Goal: Check status

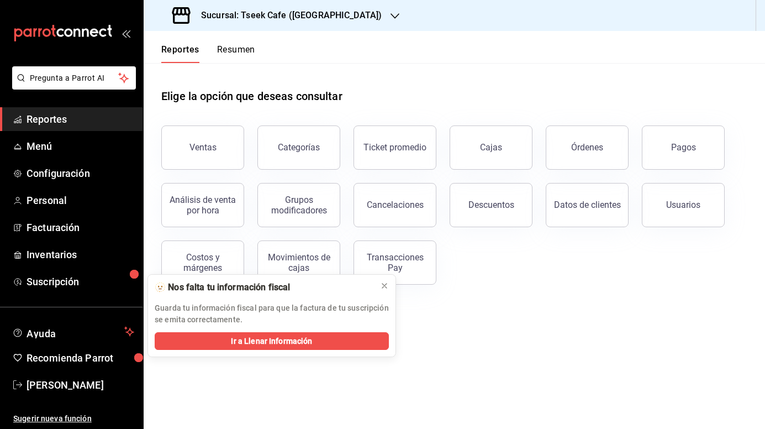
click at [236, 50] on button "Resumen" at bounding box center [236, 53] width 38 height 19
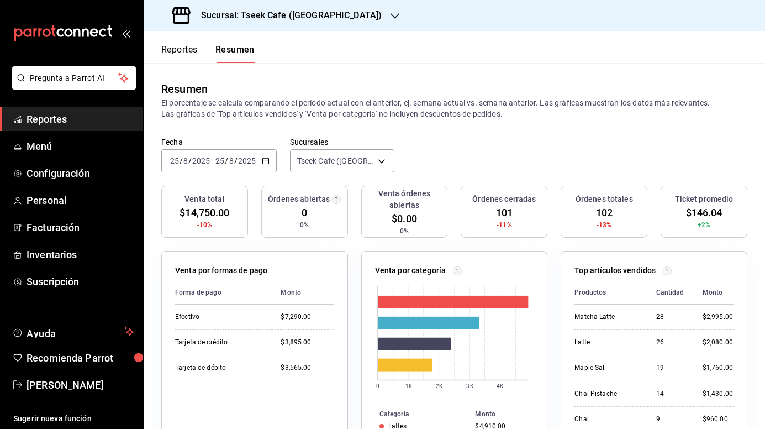
click at [267, 158] on \(Stroke\) "button" at bounding box center [265, 161] width 7 height 6
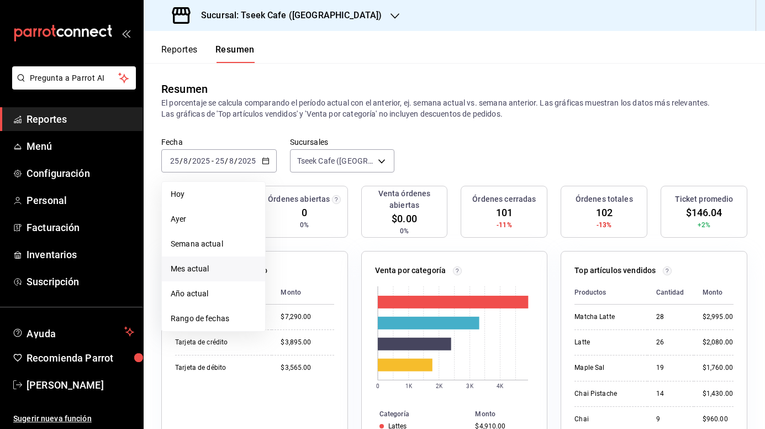
click at [213, 262] on li "Mes actual" at bounding box center [213, 268] width 103 height 25
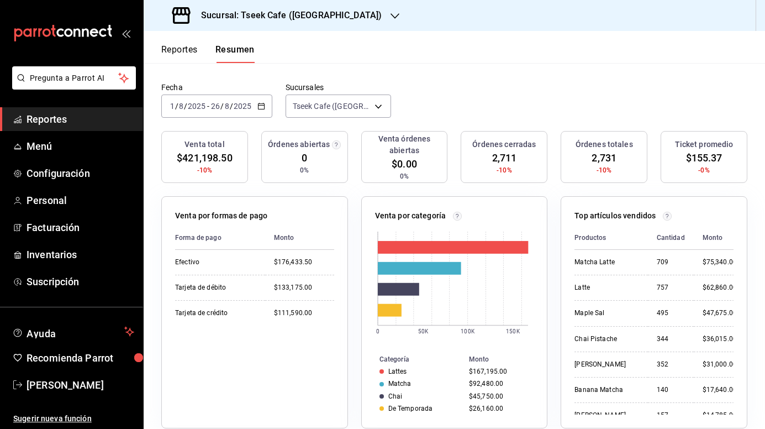
scroll to position [54, 0]
click at [266, 106] on div "[DATE] [DATE] - [DATE] [DATE]" at bounding box center [216, 106] width 111 height 23
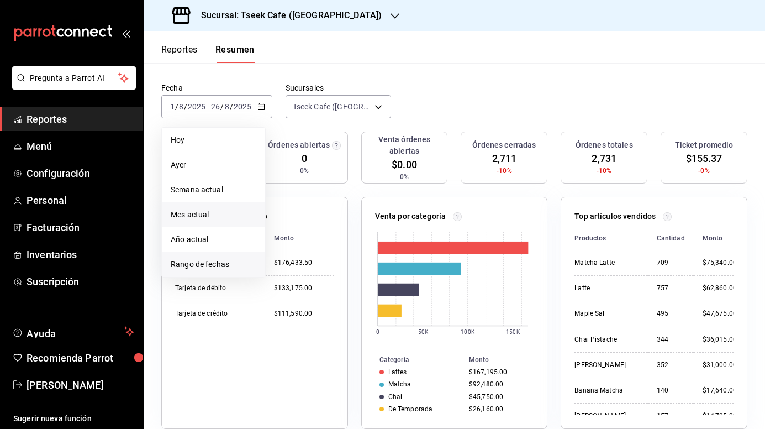
click at [200, 259] on span "Rango de fechas" at bounding box center [214, 265] width 86 height 12
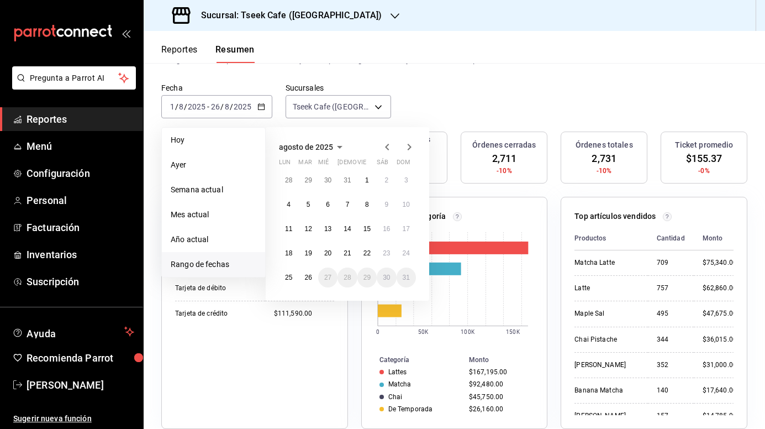
click at [391, 145] on icon "button" at bounding box center [387, 146] width 13 height 13
click at [307, 183] on abbr "1" at bounding box center [309, 180] width 4 height 8
click at [352, 275] on button "31" at bounding box center [347, 277] width 19 height 20
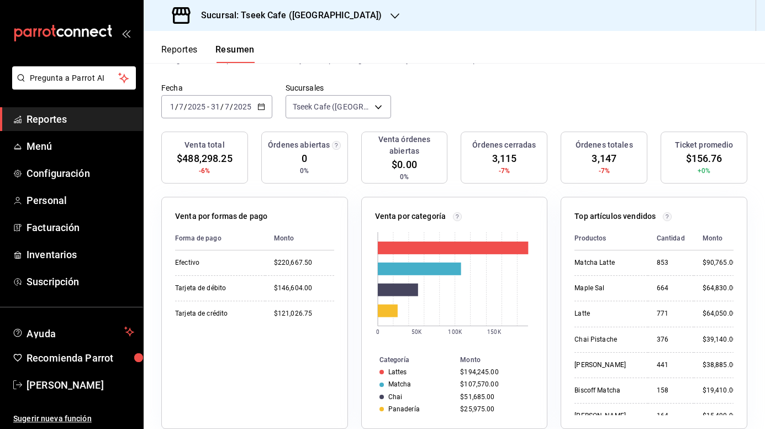
click at [258, 107] on icon "button" at bounding box center [261, 107] width 8 height 8
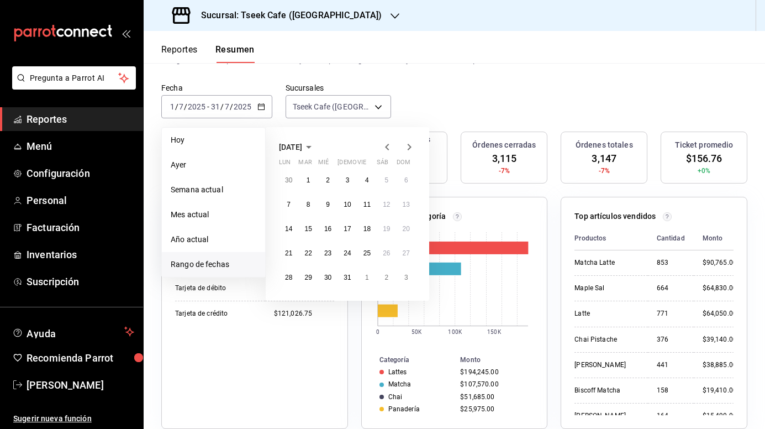
click at [218, 350] on div "Forma de pago Monto Efectivo $220,667.50 Tarjeta de débito $146,604.00 Tarjeta …" at bounding box center [254, 321] width 159 height 188
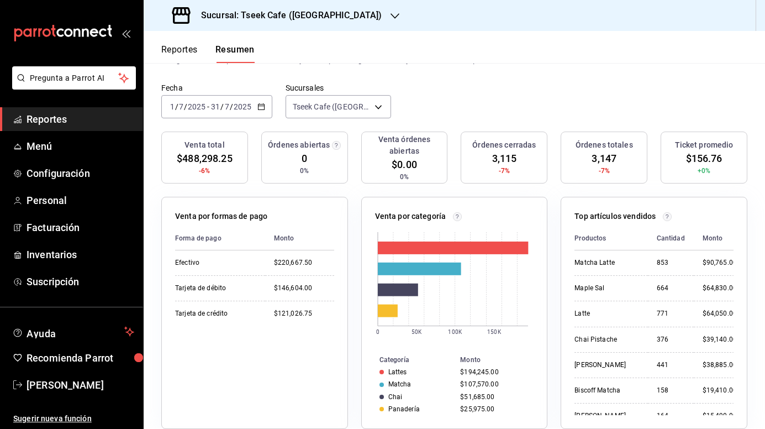
click at [244, 106] on input "2025" at bounding box center [242, 106] width 19 height 9
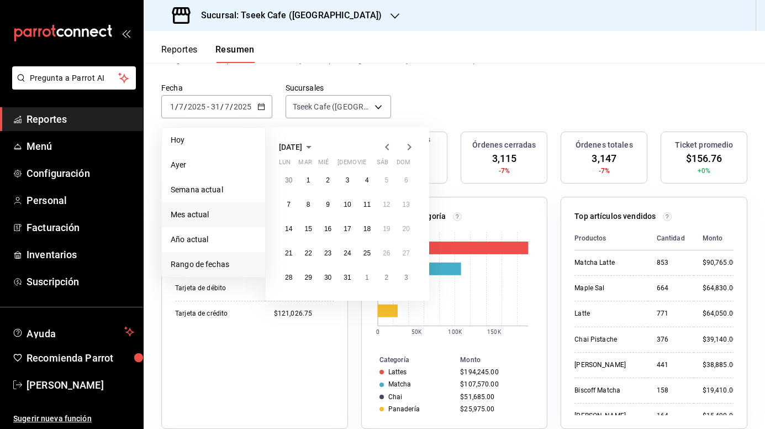
click at [203, 218] on span "Mes actual" at bounding box center [214, 215] width 86 height 12
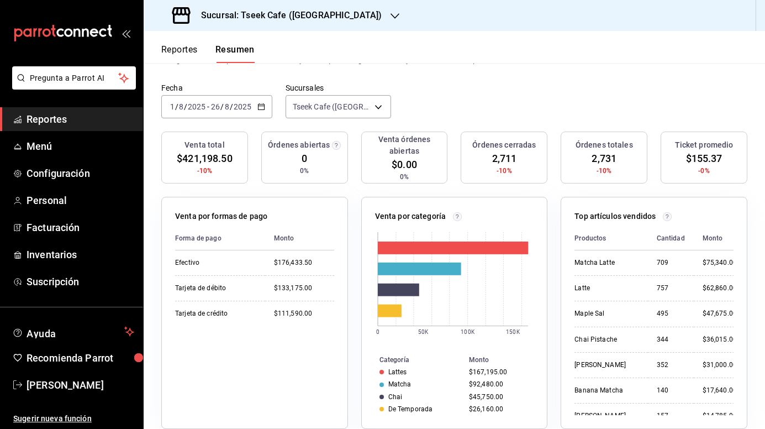
click at [259, 16] on h3 "Sucursal: Tseek Cafe ([GEOGRAPHIC_DATA])" at bounding box center [287, 15] width 190 height 13
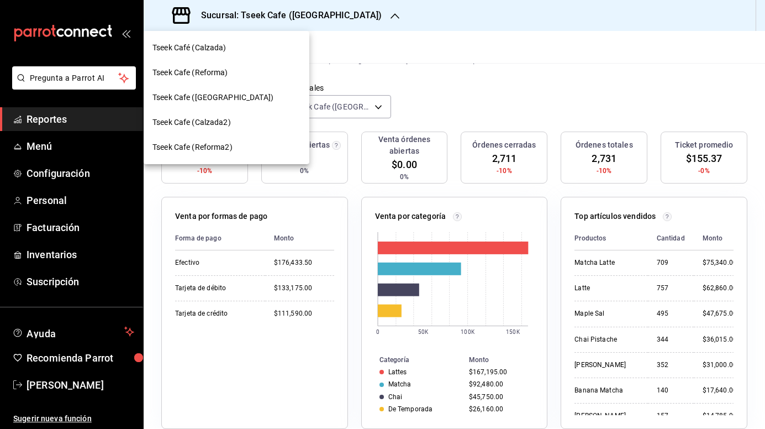
click at [219, 73] on span "Tseek Cafe (Reforma)" at bounding box center [191, 73] width 76 height 12
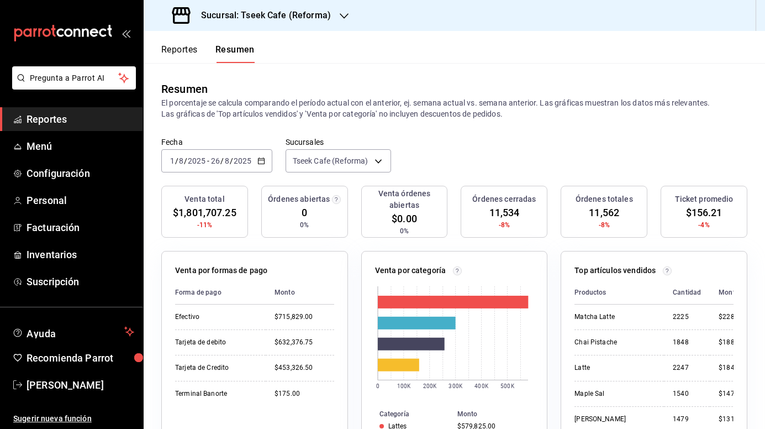
click at [230, 161] on span "/" at bounding box center [231, 160] width 3 height 9
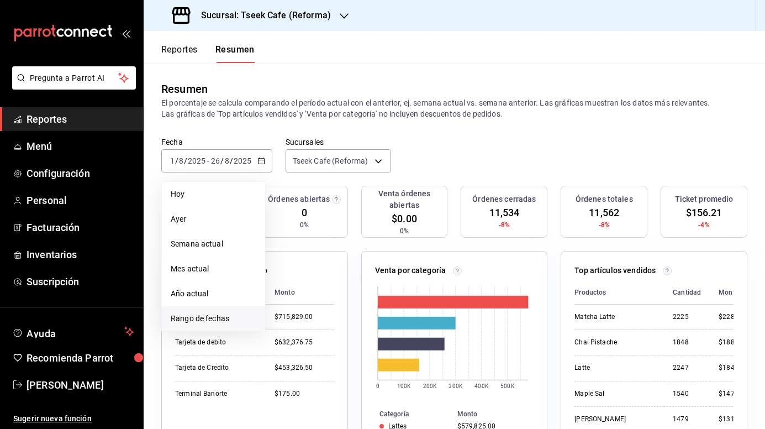
click at [210, 321] on span "Rango de fechas" at bounding box center [214, 319] width 86 height 12
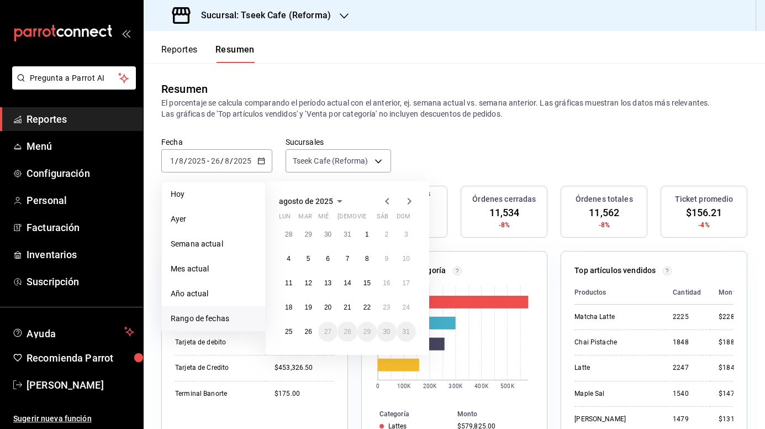
click at [387, 202] on icon "button" at bounding box center [387, 201] width 13 height 13
click at [313, 232] on button "1" at bounding box center [307, 234] width 19 height 20
click at [344, 323] on button "31" at bounding box center [347, 332] width 19 height 20
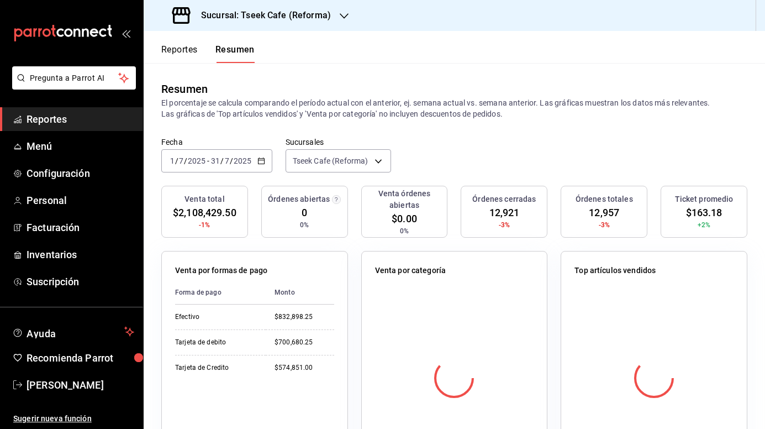
click at [295, 18] on h3 "Sucursal: Tseek Cafe (Reforma)" at bounding box center [261, 15] width 139 height 13
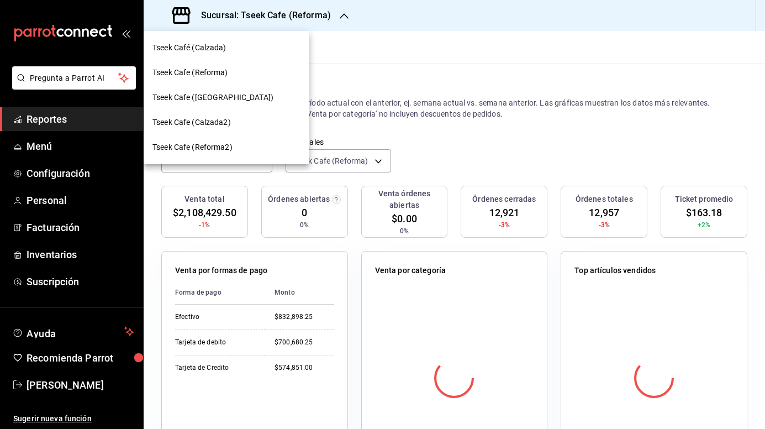
click at [238, 49] on div "Tseek Café (Calzada)" at bounding box center [227, 48] width 148 height 12
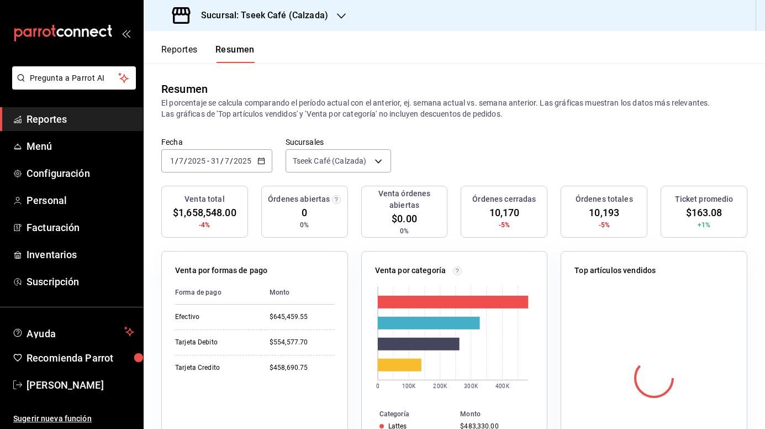
click at [218, 154] on div "[DATE] [DATE] - [DATE] [DATE]" at bounding box center [216, 160] width 111 height 23
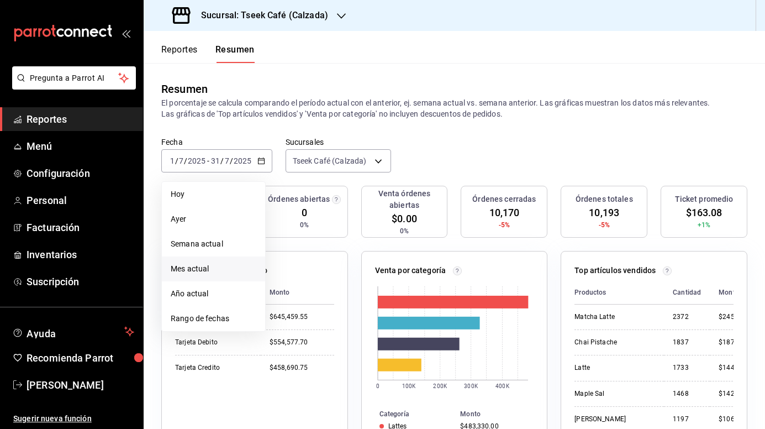
click at [196, 269] on span "Mes actual" at bounding box center [214, 269] width 86 height 12
